Goal: Transaction & Acquisition: Purchase product/service

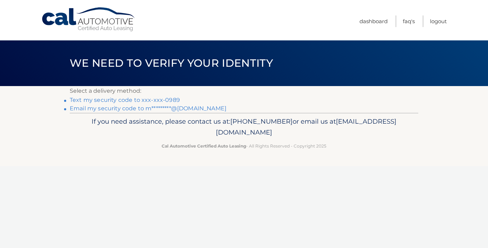
click at [102, 102] on link "Text my security code to xxx-xxx-0989" at bounding box center [125, 100] width 110 height 7
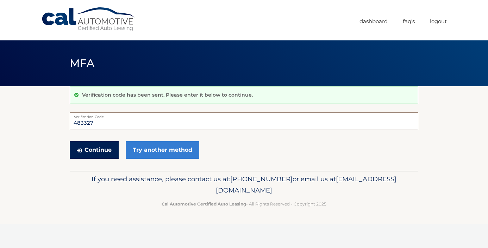
type input "483327"
click at [101, 148] on button "Continue" at bounding box center [94, 150] width 49 height 18
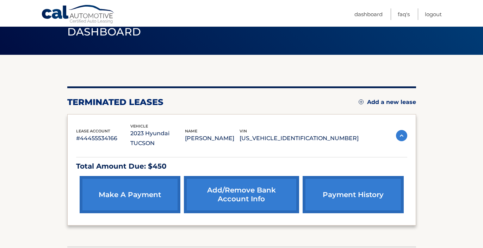
scroll to position [57, 0]
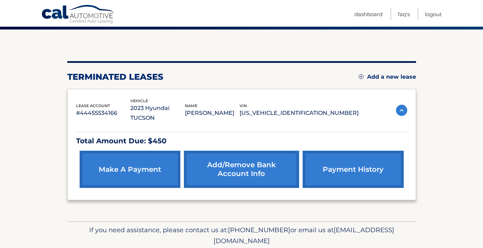
click at [133, 165] on link "make a payment" at bounding box center [130, 169] width 101 height 37
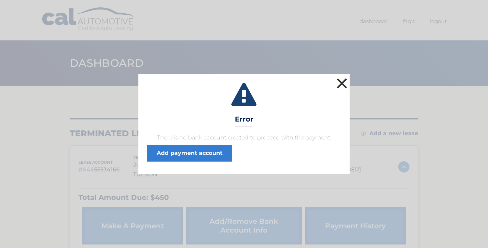
click at [342, 81] on button "×" at bounding box center [342, 83] width 14 height 14
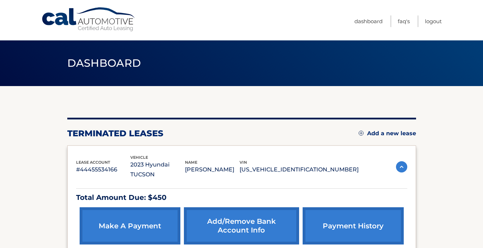
click at [235, 219] on link "Add/Remove bank account info" at bounding box center [241, 226] width 115 height 37
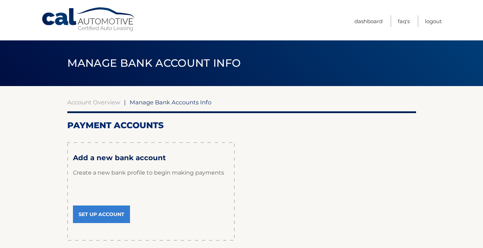
click at [99, 212] on link "Set Up Account" at bounding box center [101, 215] width 57 height 18
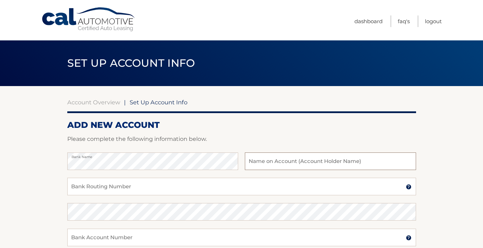
click at [274, 161] on input "text" at bounding box center [330, 162] width 171 height 18
type input "[PERSON_NAME]"
click at [169, 186] on input "Bank Routing Number" at bounding box center [241, 187] width 348 height 18
type input "226071457"
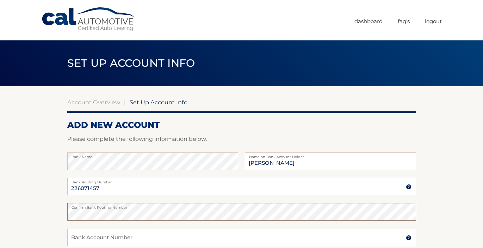
click at [52, 212] on section "Account Overview | Set Up Account Info ADD NEW ACCOUNT Please complete the foll…" at bounding box center [241, 220] width 483 height 269
click at [93, 235] on input "Bank Account Number" at bounding box center [241, 238] width 348 height 18
type input "040171571"
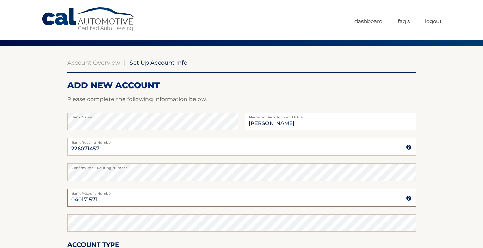
scroll to position [159, 0]
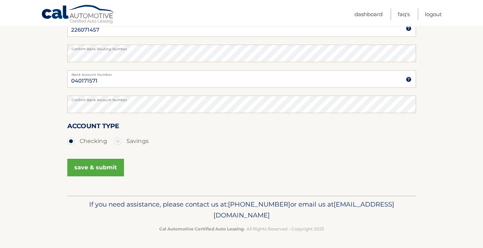
click at [87, 164] on button "save & submit" at bounding box center [95, 168] width 57 height 18
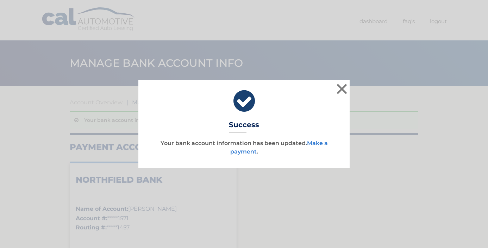
click at [320, 144] on link "Make a payment" at bounding box center [278, 147] width 97 height 15
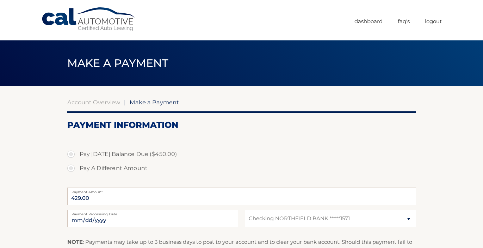
select select "ZmExYThmODQtMzdmZC00MWNhLWE3YjItZjZhOTMxOGFjYmFh"
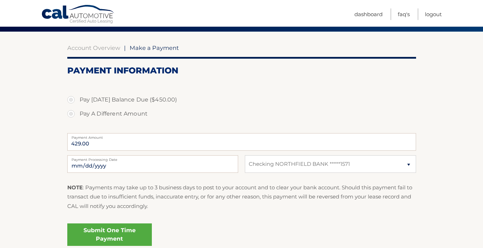
click at [73, 100] on label "Pay Today's Balance Due ($450.00)" at bounding box center [241, 100] width 348 height 14
click at [73, 100] on input "Pay Today's Balance Due ($450.00)" at bounding box center [73, 98] width 7 height 11
radio input "true"
type input "450.00"
click at [105, 142] on input "450.00" at bounding box center [241, 142] width 348 height 18
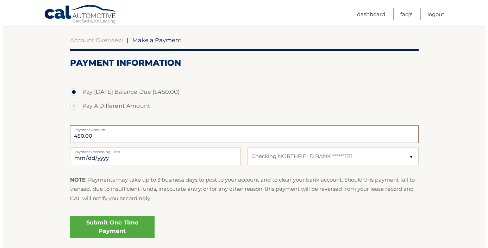
scroll to position [115, 0]
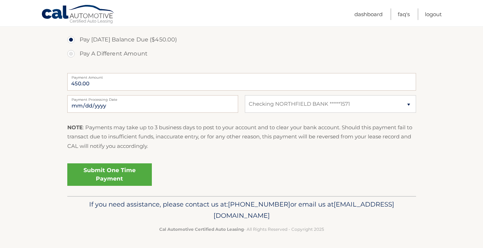
click at [106, 174] on link "Submit One Time Payment" at bounding box center [109, 175] width 84 height 23
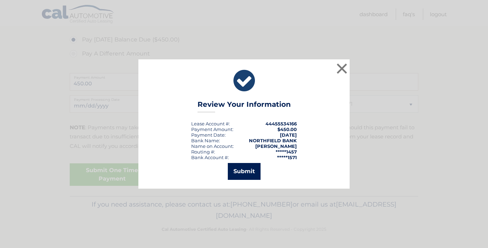
click at [244, 171] on button "Submit" at bounding box center [244, 171] width 33 height 17
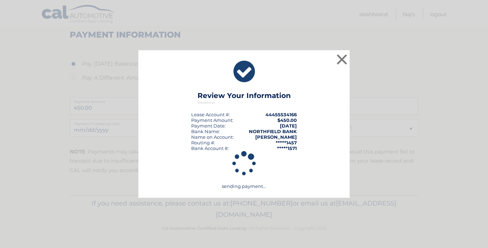
scroll to position [89, 0]
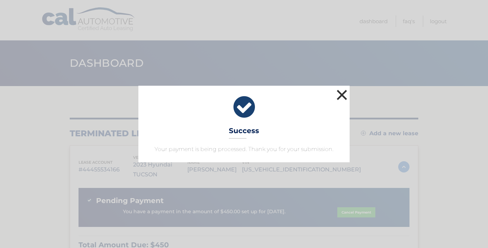
click at [342, 95] on button "×" at bounding box center [342, 95] width 14 height 14
